Goal: Use online tool/utility: Utilize a website feature to perform a specific function

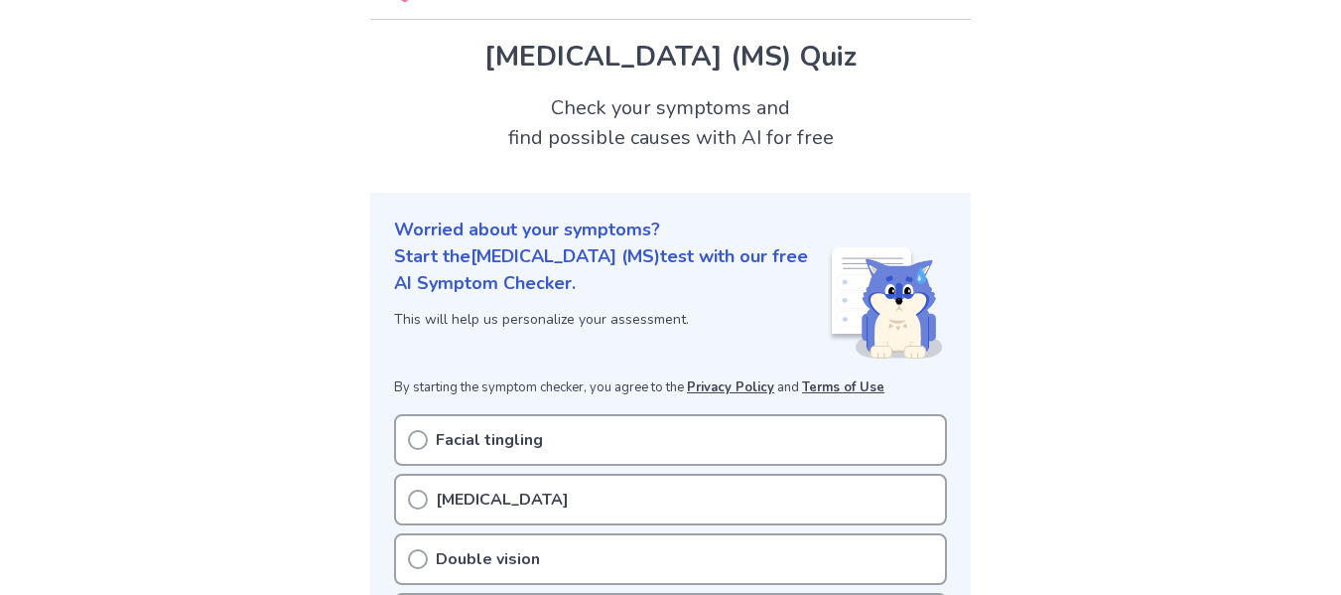
scroll to position [278, 0]
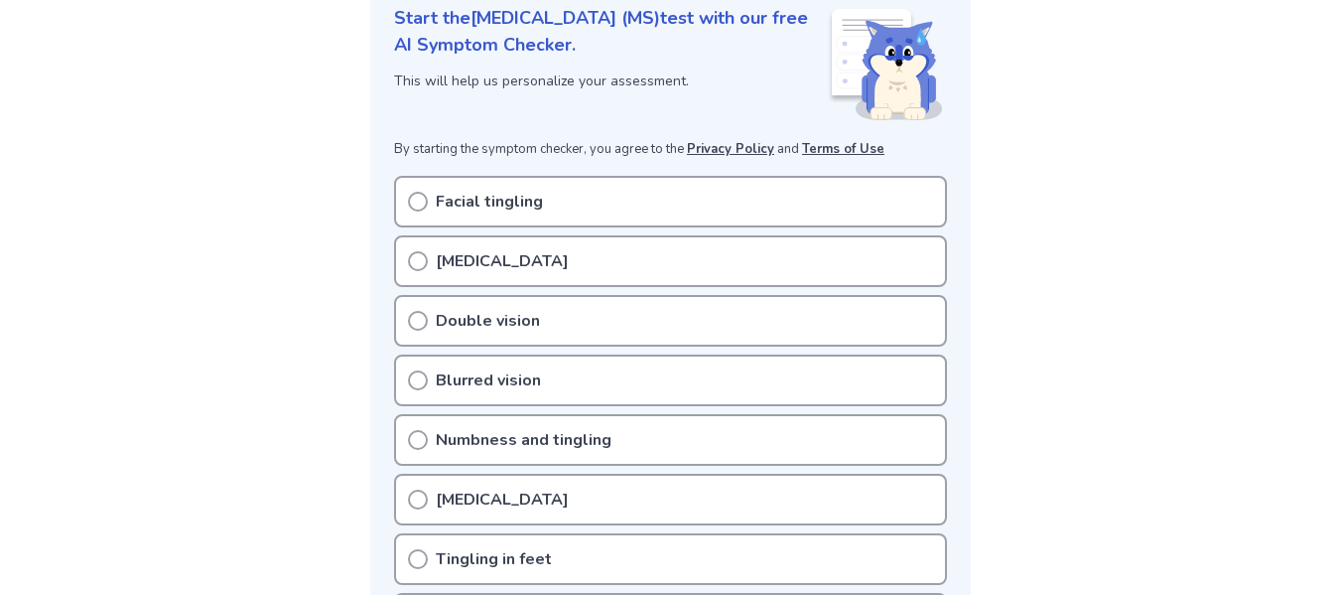
click at [410, 319] on circle at bounding box center [418, 321] width 18 height 18
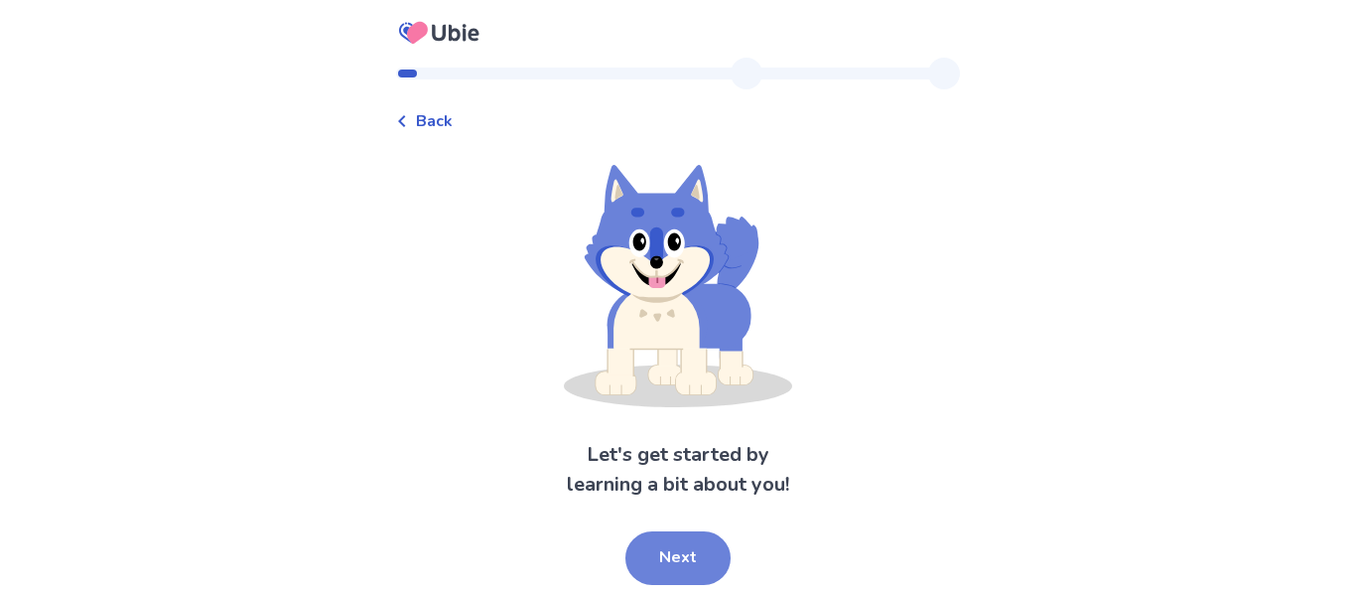
click at [656, 550] on button "Next" at bounding box center [678, 558] width 105 height 54
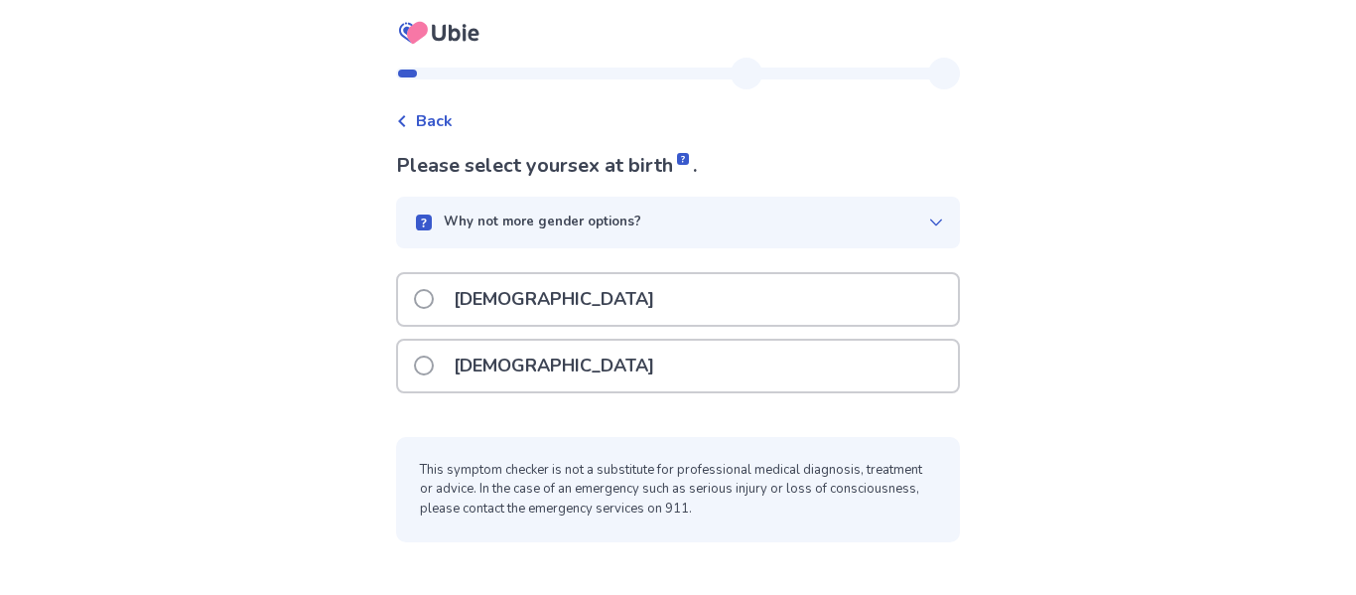
click at [434, 295] on span at bounding box center [424, 299] width 20 height 20
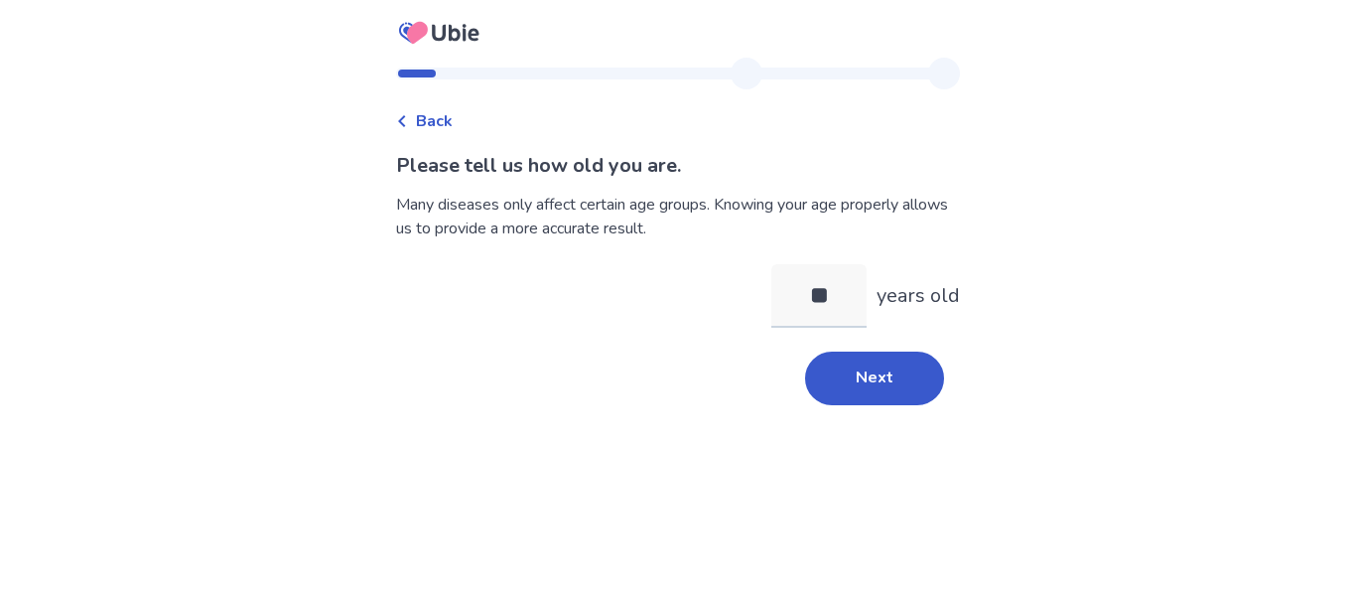
type input "*"
type input "**"
click at [872, 366] on button "Next" at bounding box center [874, 378] width 139 height 54
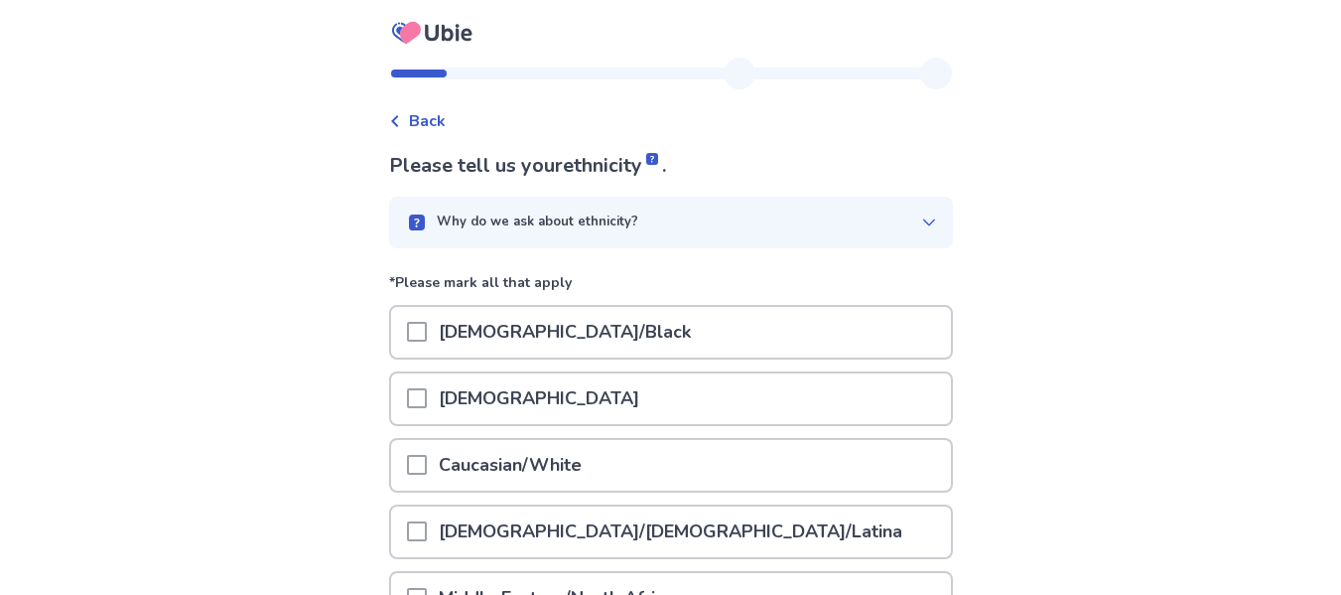
click at [939, 311] on div "African American/Black" at bounding box center [671, 332] width 564 height 55
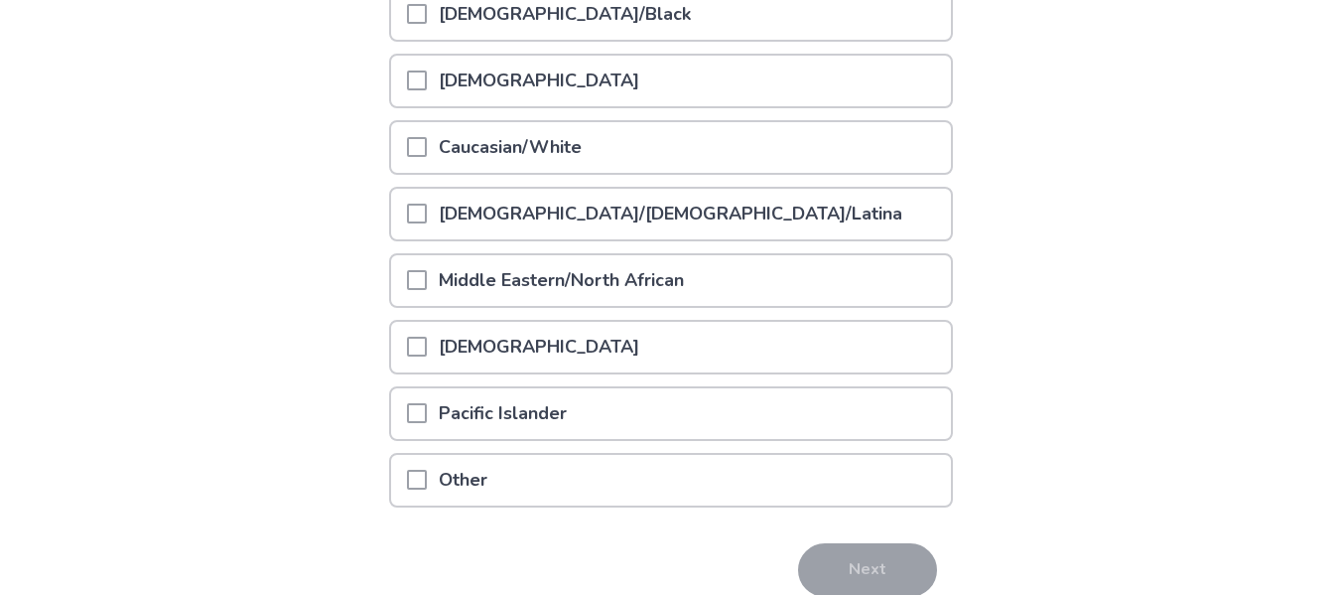
scroll to position [397, 0]
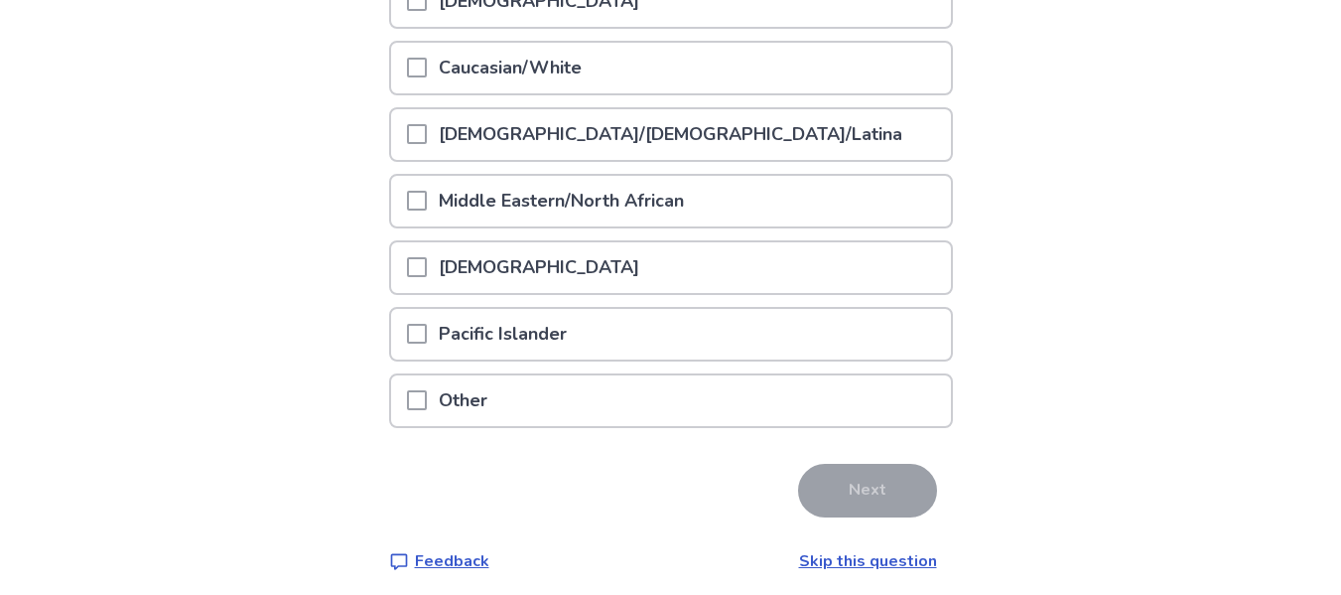
click at [427, 65] on span at bounding box center [417, 68] width 20 height 20
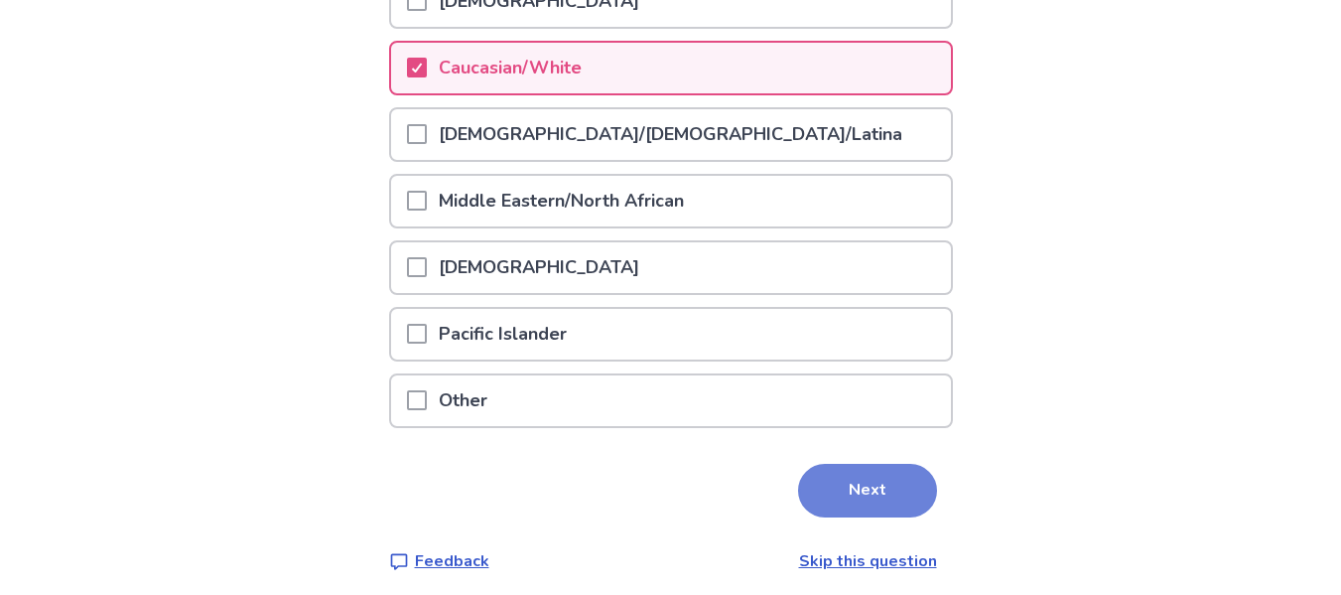
click at [861, 492] on button "Next" at bounding box center [867, 491] width 139 height 54
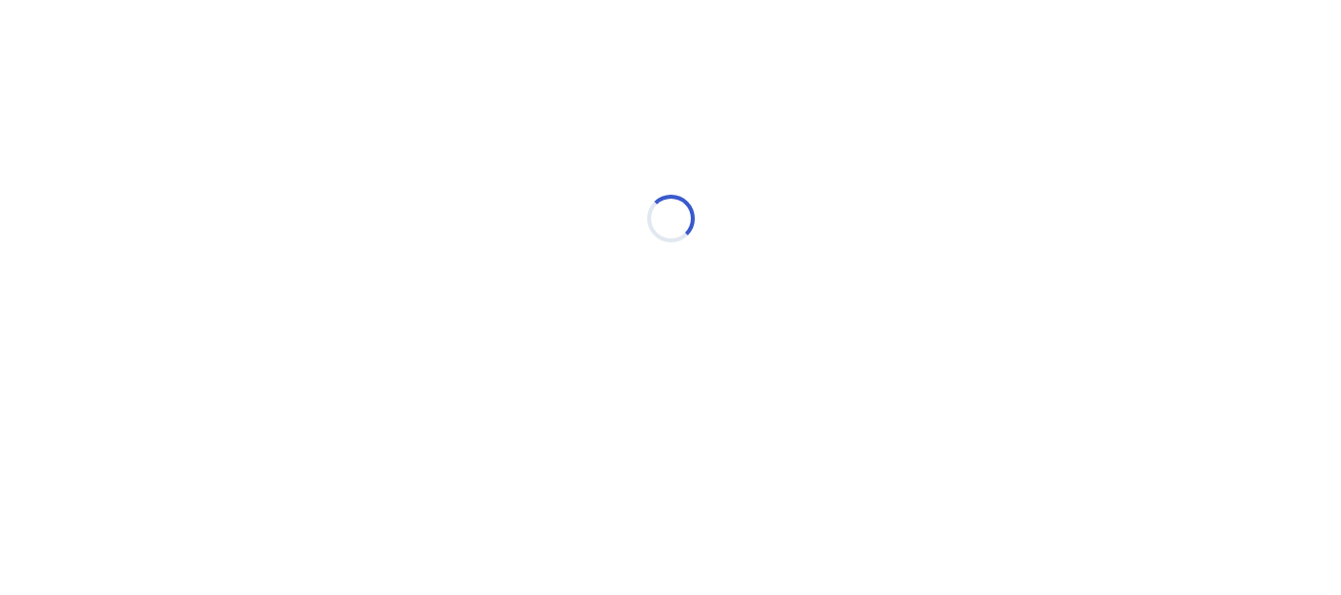
scroll to position [0, 0]
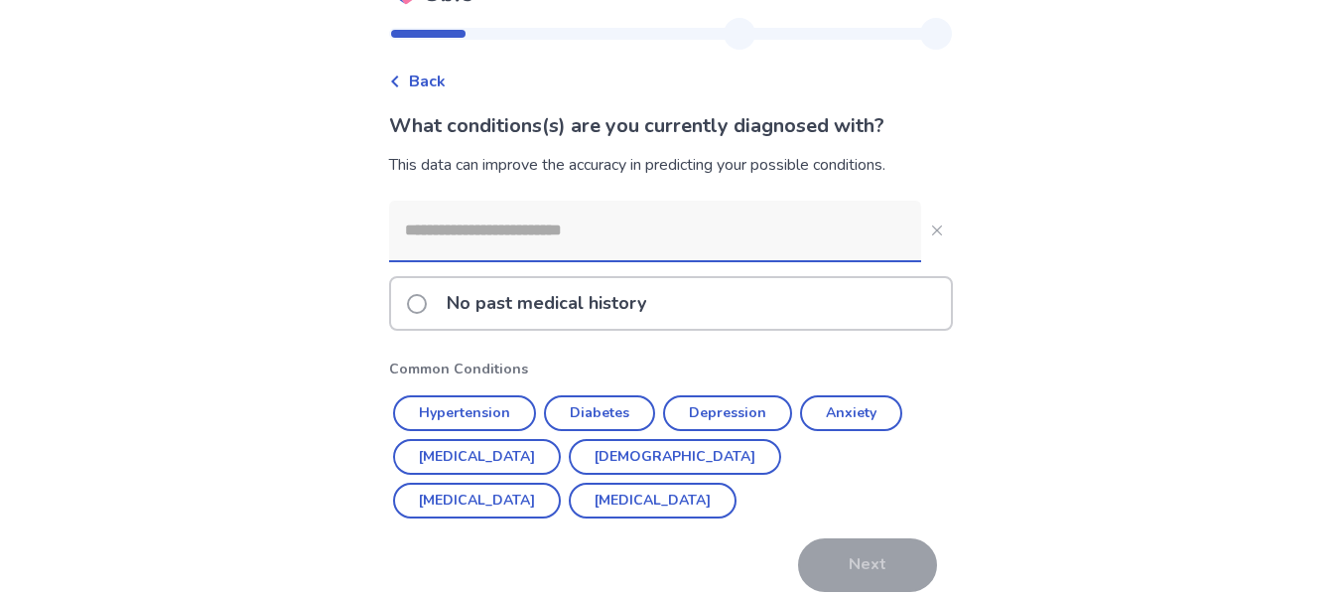
scroll to position [124, 0]
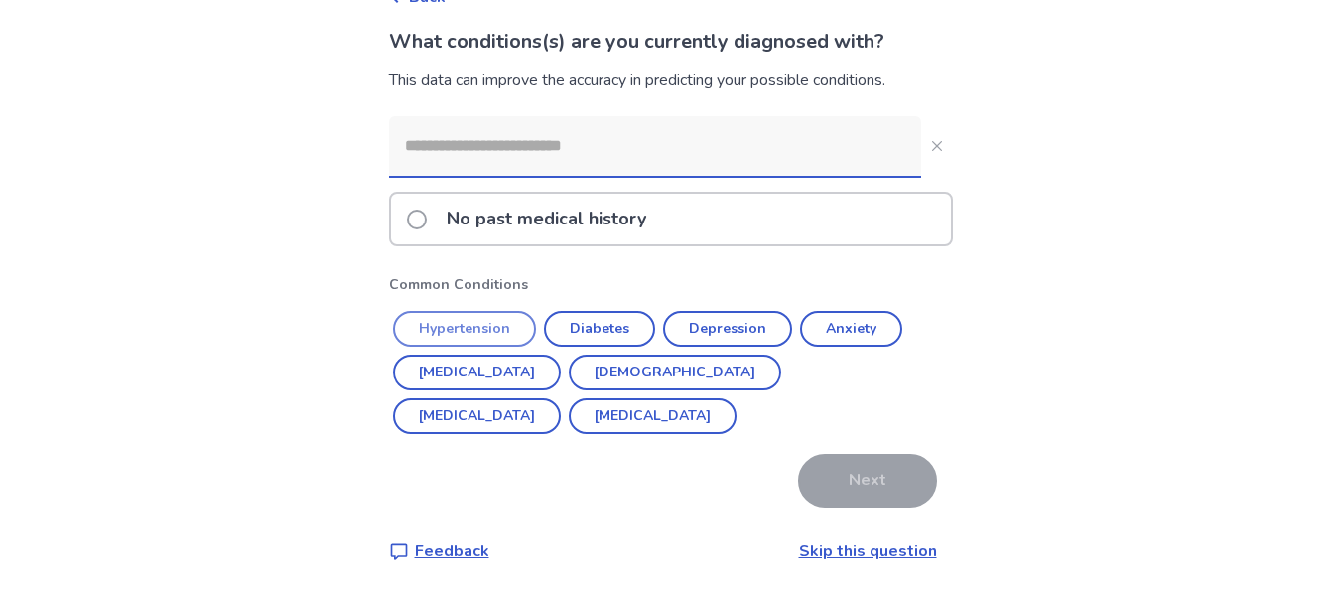
click at [469, 316] on button "Hypertension" at bounding box center [464, 329] width 143 height 36
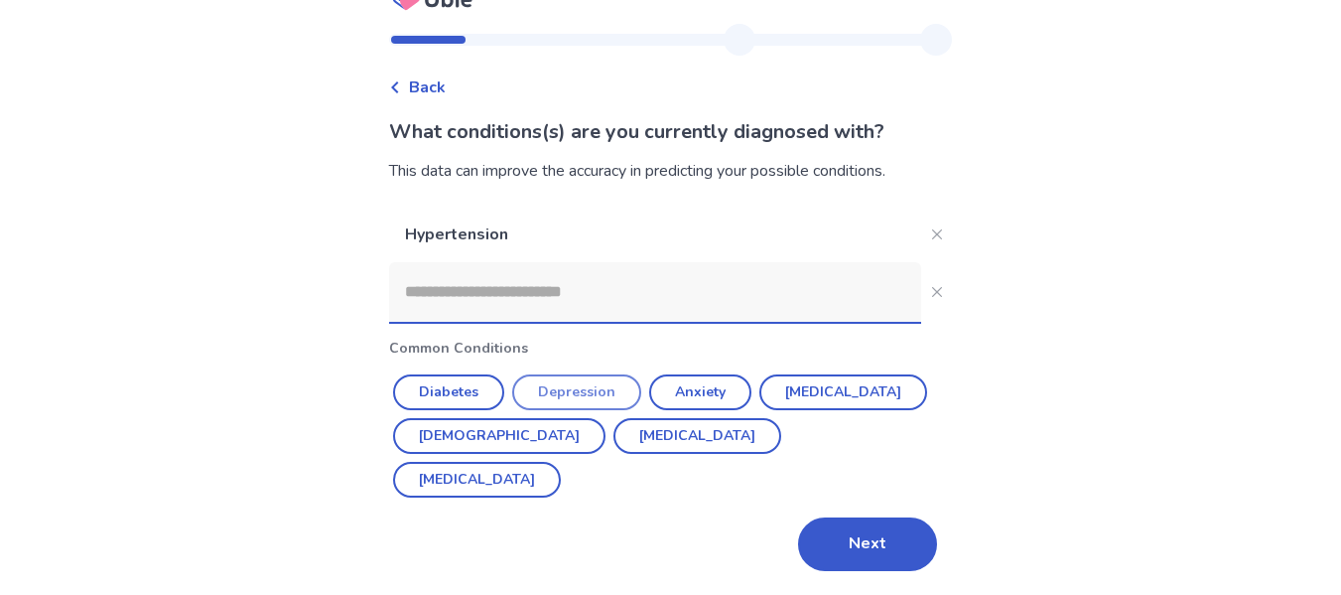
click at [580, 391] on button "Depression" at bounding box center [576, 392] width 129 height 36
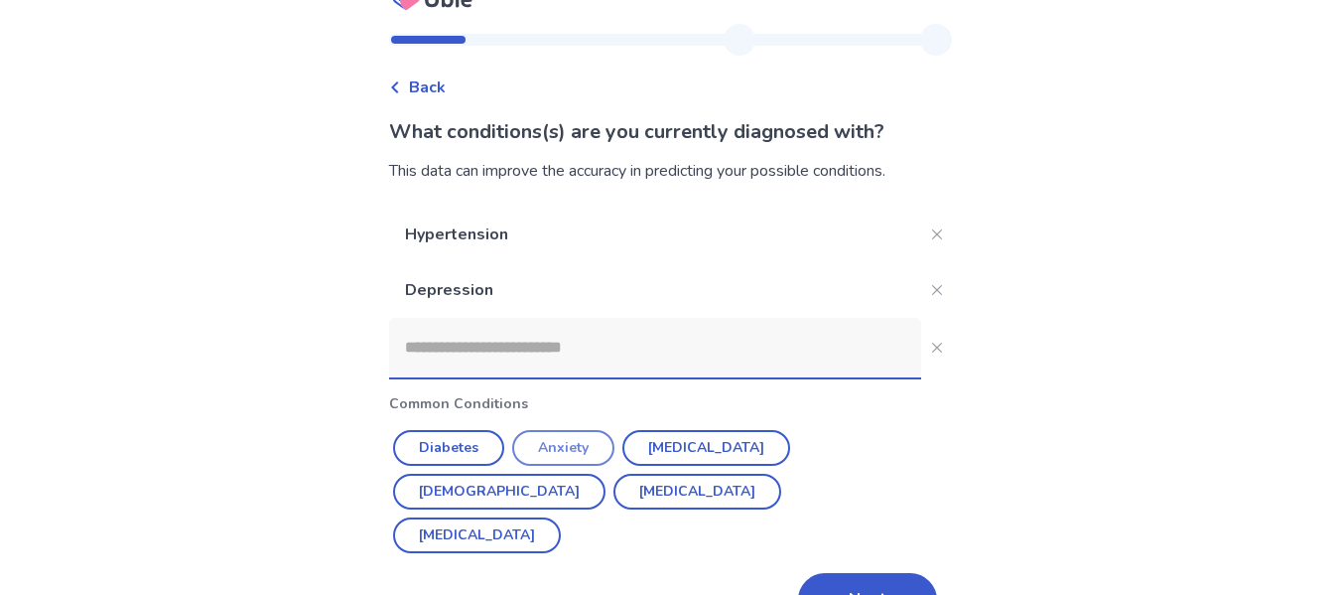
click at [589, 437] on button "Anxiety" at bounding box center [563, 448] width 102 height 36
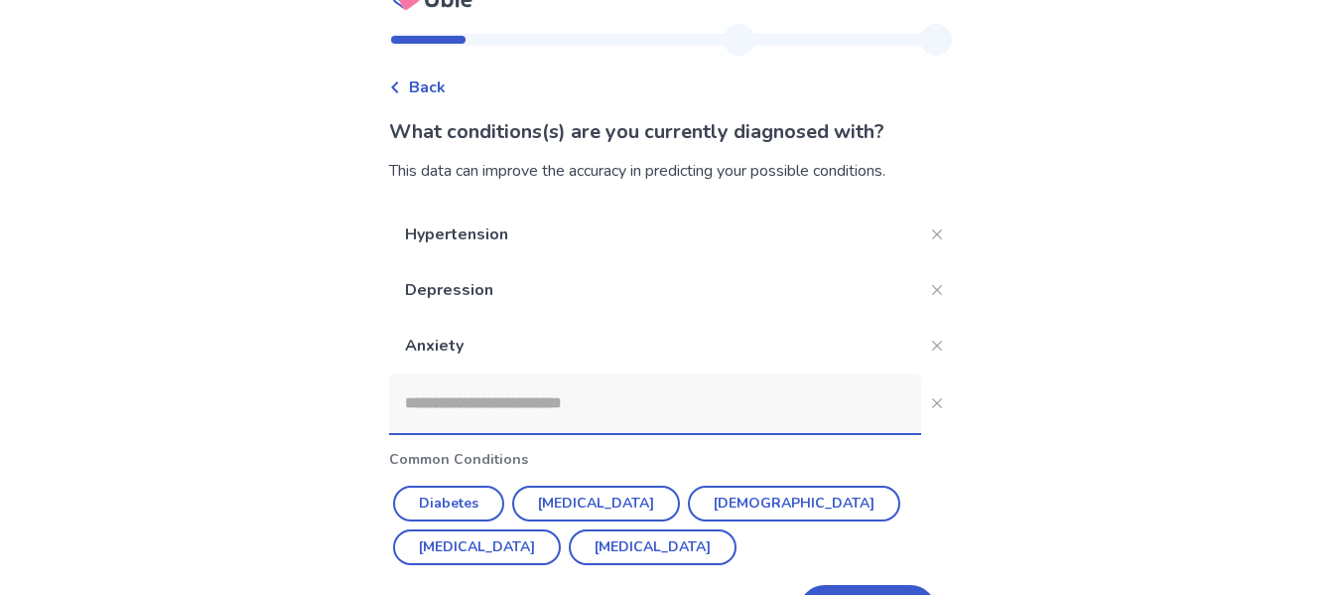
click at [902, 472] on div "Hypertension Depression Anxiety Common Conditions Diabetes Overactive Bladder A…" at bounding box center [671, 423] width 564 height 432
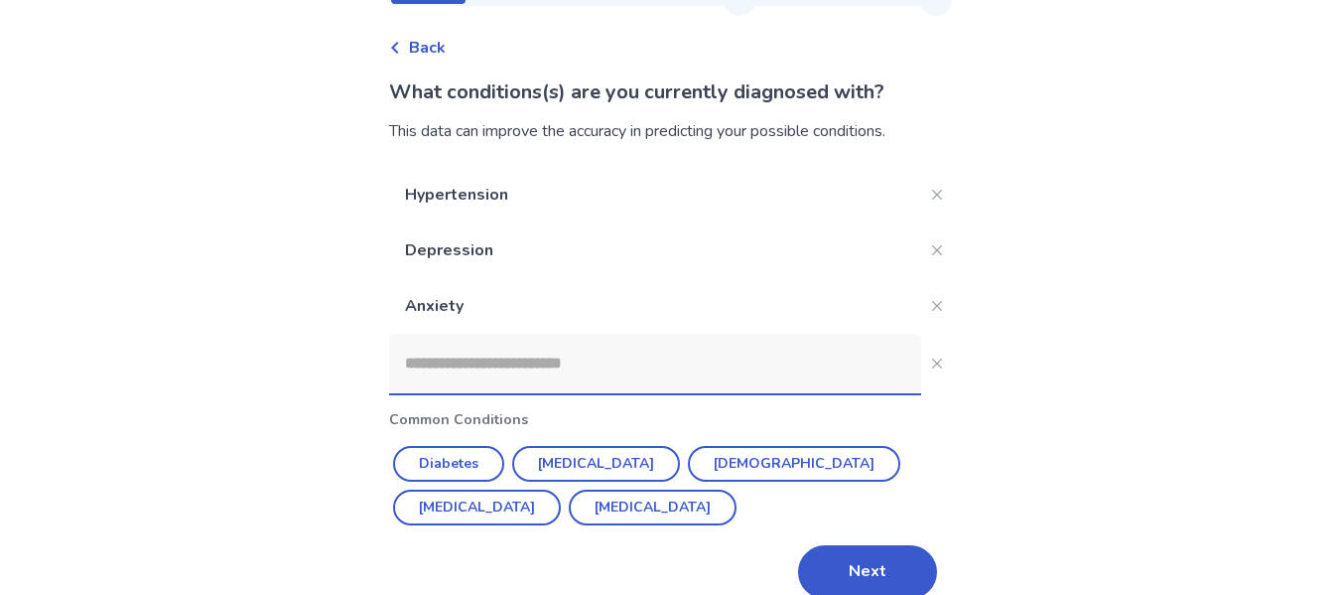
scroll to position [101, 0]
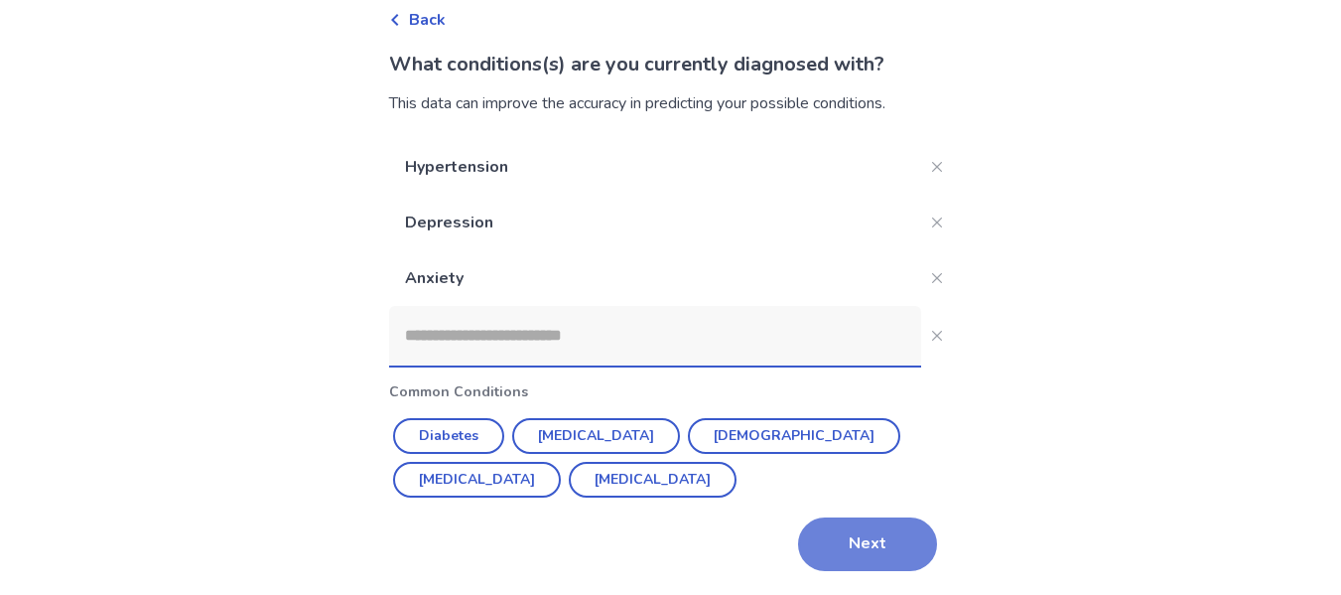
click at [860, 534] on button "Next" at bounding box center [867, 544] width 139 height 54
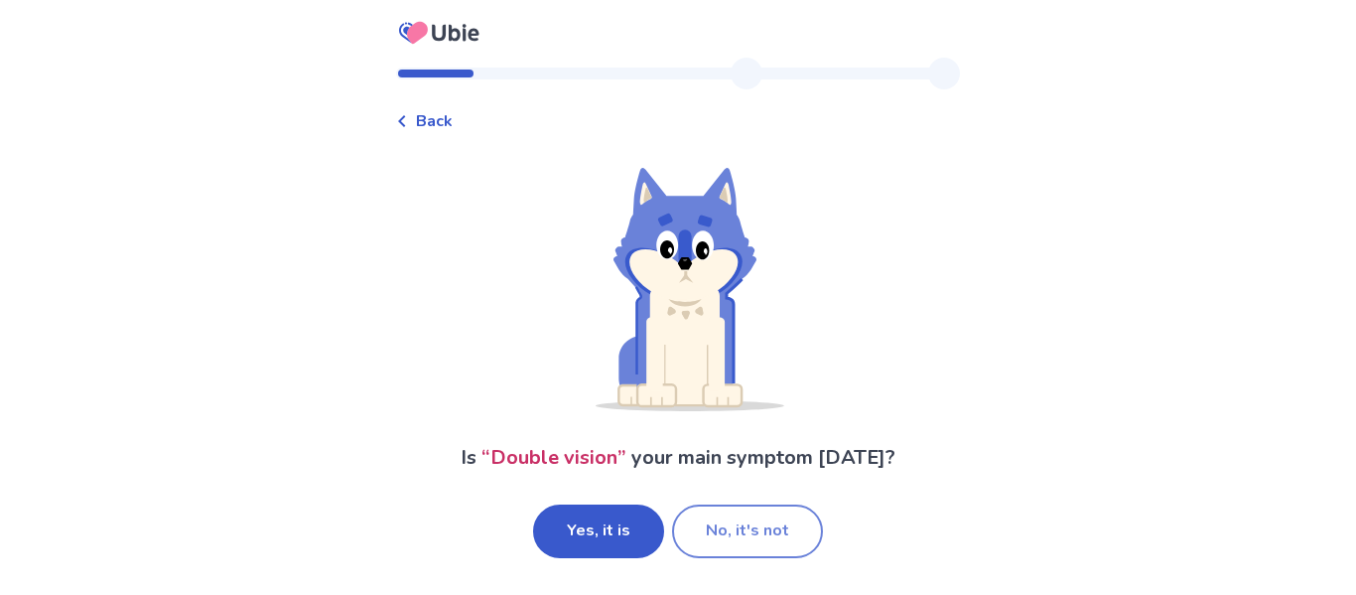
click at [729, 526] on button "No, it's not" at bounding box center [747, 531] width 151 height 54
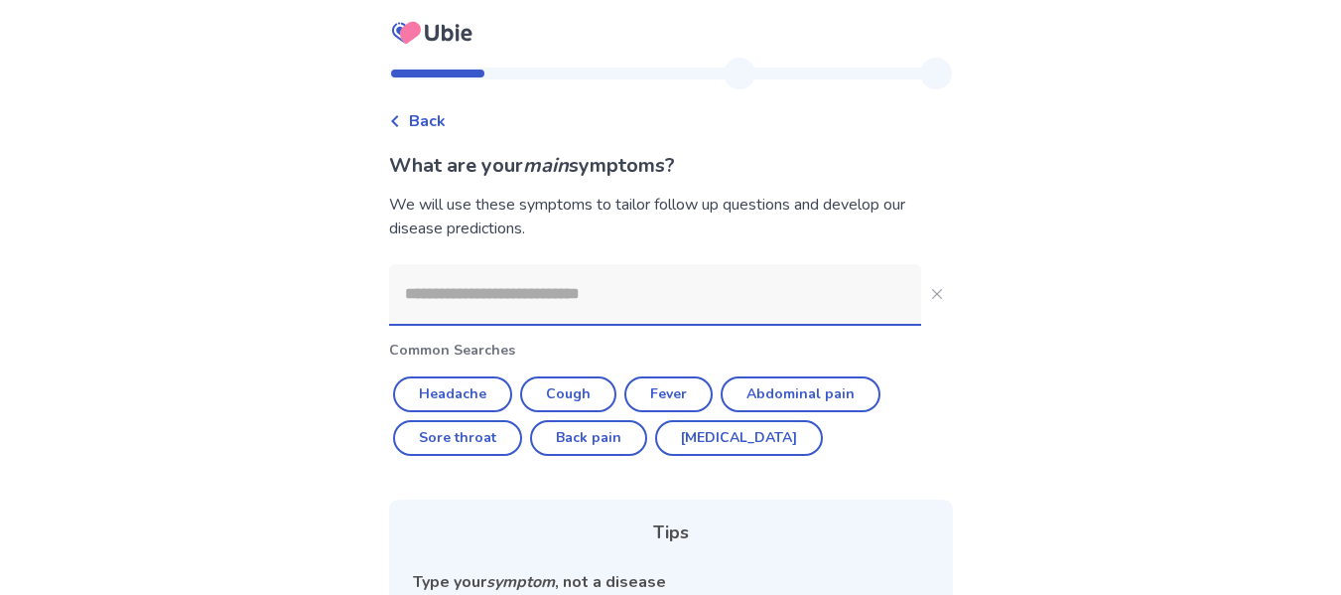
click at [958, 465] on div "Back What are your main symptoms? We will use these symptoms to tailor follow u…" at bounding box center [670, 446] width 1341 height 892
click at [606, 426] on button "Back pain" at bounding box center [588, 438] width 117 height 36
type input "*********"
